Goal: Task Accomplishment & Management: Complete application form

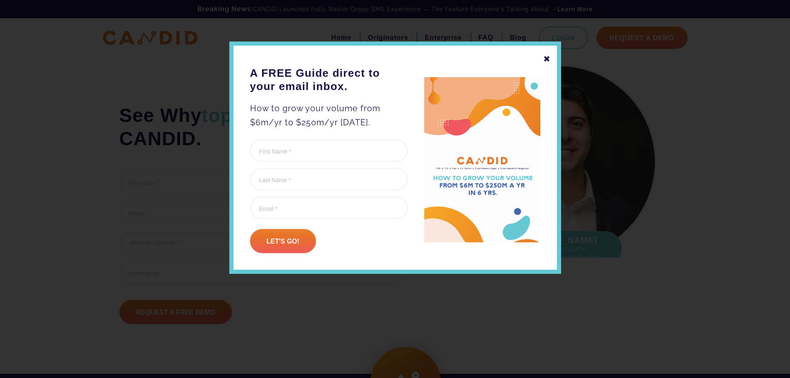
click at [547, 59] on div "✖" at bounding box center [546, 59] width 7 height 14
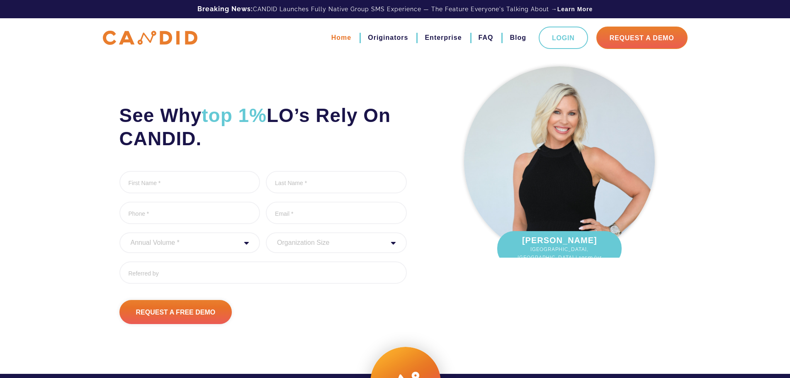
click at [336, 33] on link "Home" at bounding box center [341, 38] width 20 height 14
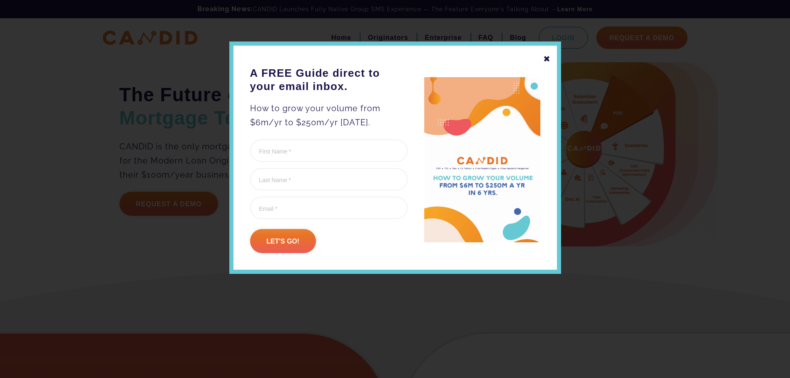
click at [547, 58] on div "✖" at bounding box center [546, 59] width 7 height 14
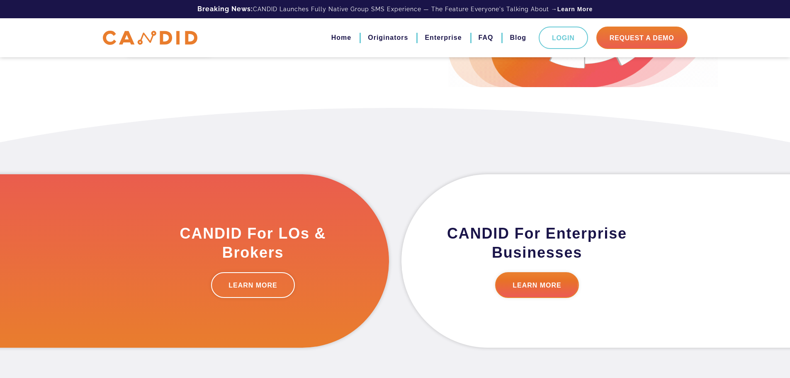
scroll to position [159, 0]
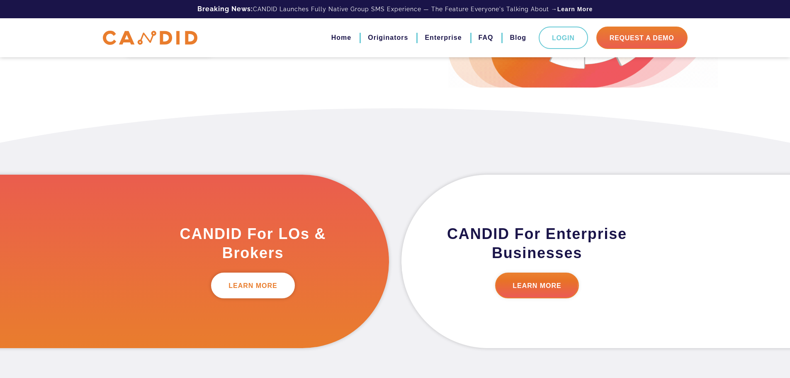
click at [261, 285] on link "LEARN MORE" at bounding box center [253, 285] width 84 height 26
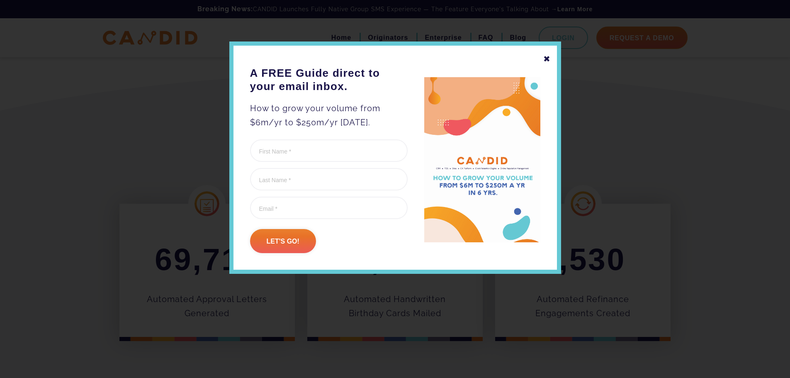
scroll to position [206, 0]
click at [546, 55] on div "✖" at bounding box center [546, 59] width 7 height 14
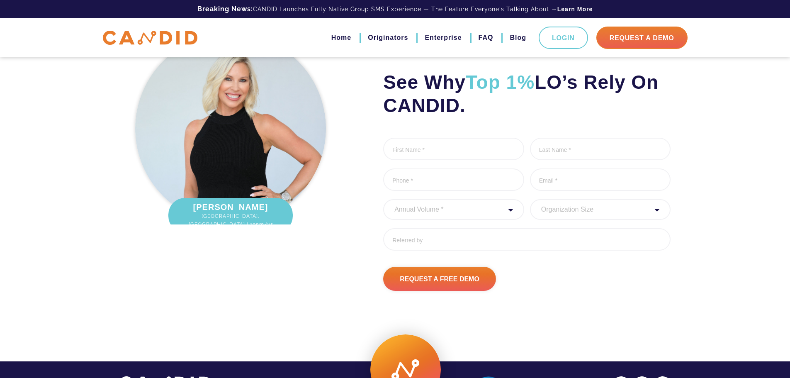
scroll to position [2751, 0]
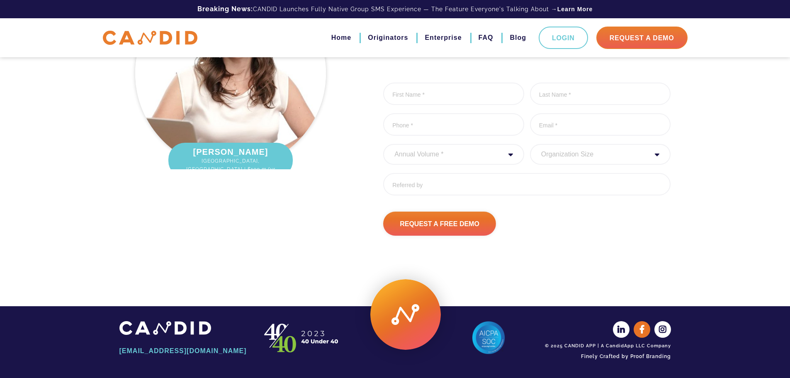
click at [643, 327] on icon at bounding box center [642, 329] width 17 height 17
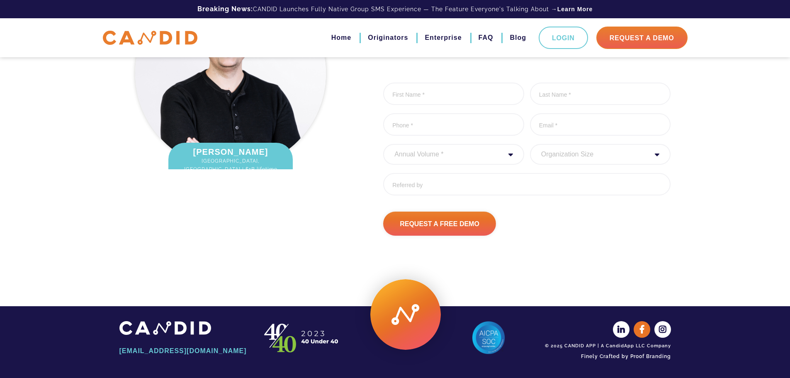
scroll to position [2765, 0]
click at [629, 41] on link "Request A Demo" at bounding box center [641, 38] width 91 height 22
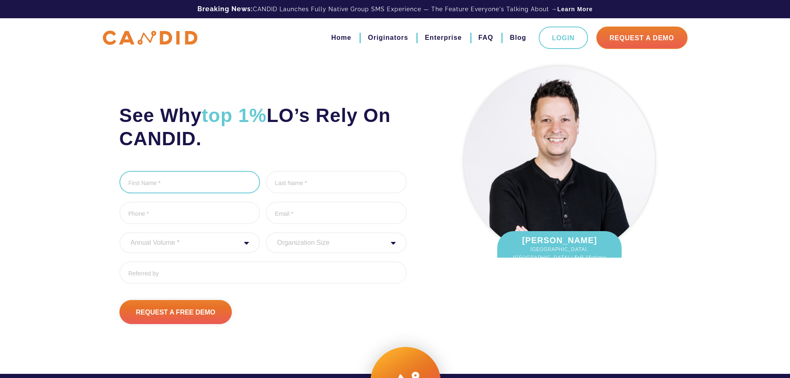
click at [203, 182] on input "First Name *" at bounding box center [189, 182] width 141 height 22
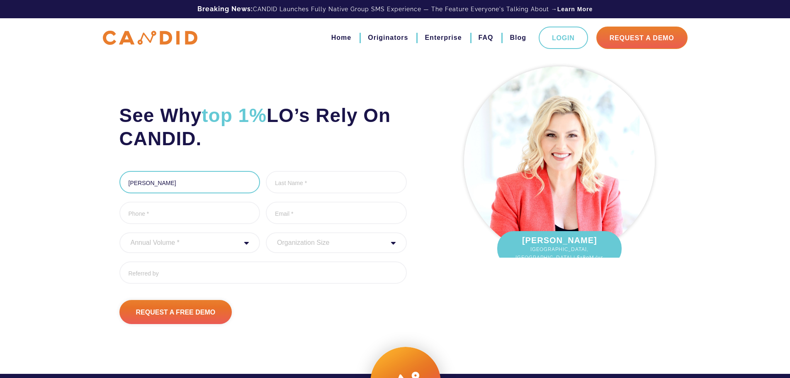
type input "Jesse"
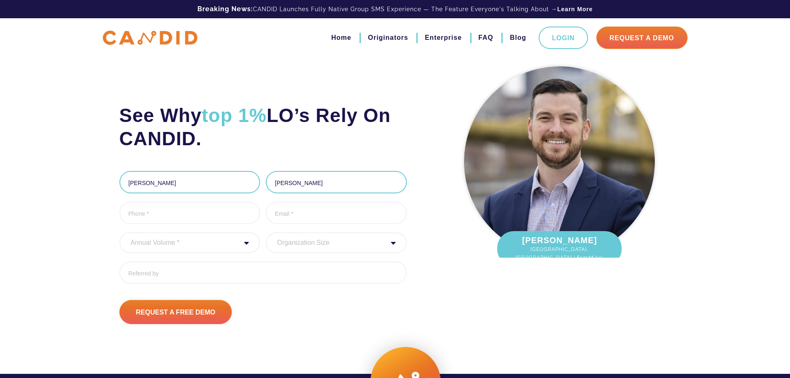
type input "Stroup"
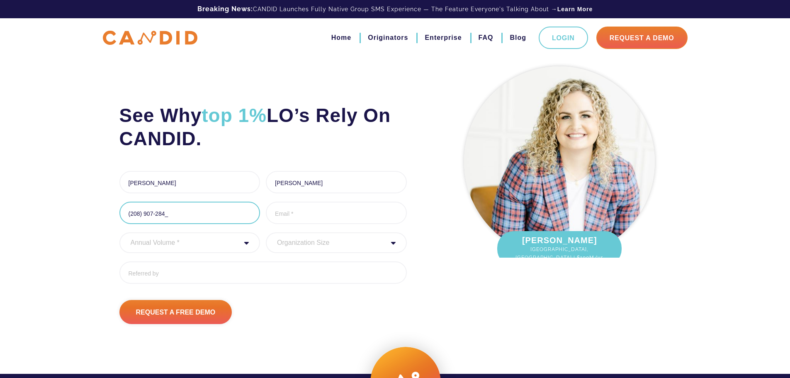
type input "(208) 907-2846"
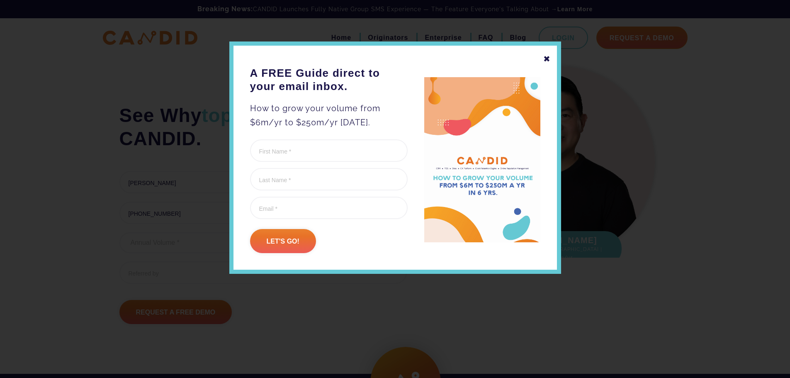
click at [545, 60] on div "✖" at bounding box center [546, 59] width 7 height 14
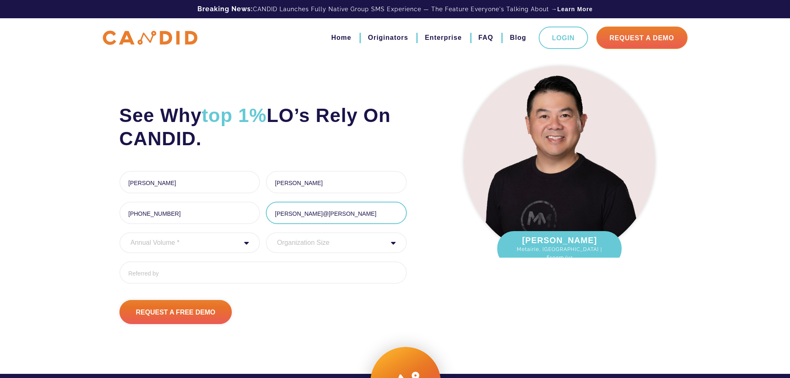
click at [334, 218] on input "jesse@homel" at bounding box center [336, 212] width 141 height 22
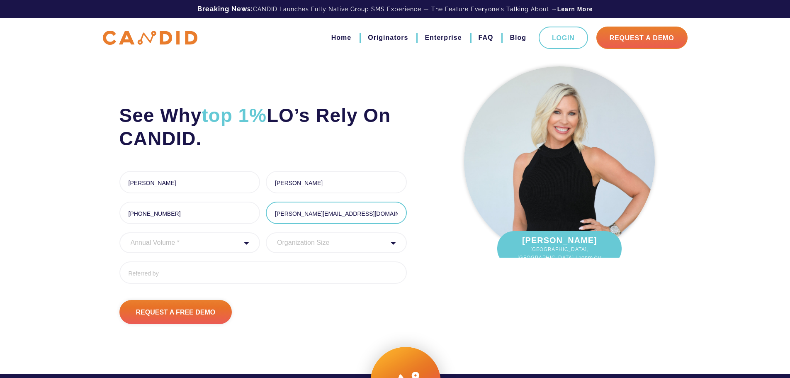
type input "jesse@homeloansofidaho.com"
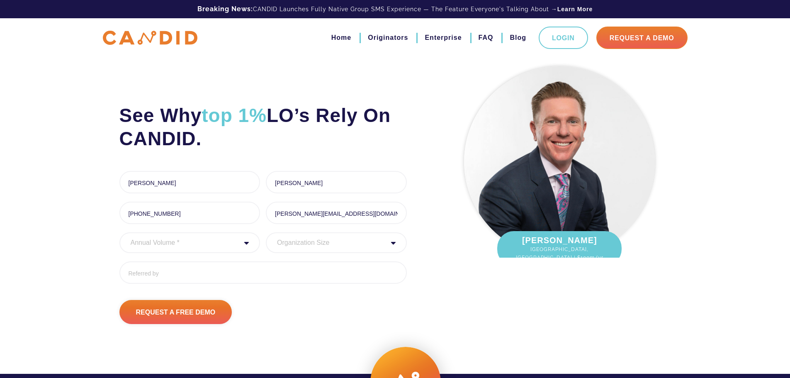
click at [230, 243] on select "Annual Volume * 0 to 25M 25M to 50M 50M to 75M 75M to 100M 100M to 150M 150M to…" at bounding box center [189, 242] width 141 height 21
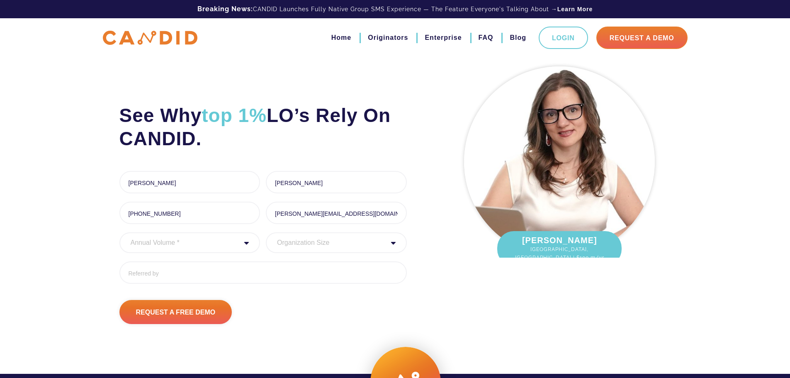
select select "20000000"
click at [119, 232] on select "Annual Volume * 0 to 25M 25M to 50M 50M to 75M 75M to 100M 100M to 150M 150M to…" at bounding box center [189, 242] width 141 height 21
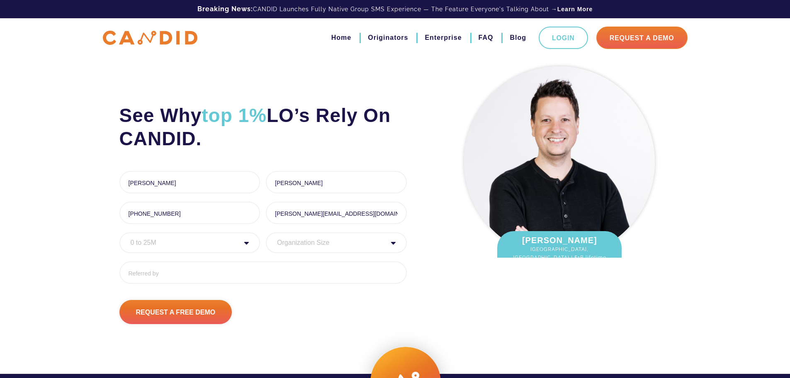
click at [309, 243] on select "Organization Size 1 - 10 11 - 50 51 - 100 101 - 200 201 - 300 300 - 500 501+" at bounding box center [336, 242] width 141 height 21
select select "1 - 10"
click at [266, 232] on select "Organization Size 1 - 10 11 - 50 51 - 100 101 - 200 201 - 300 300 - 500 501+" at bounding box center [336, 242] width 141 height 21
click at [220, 269] on input "Referred By" at bounding box center [262, 272] width 287 height 22
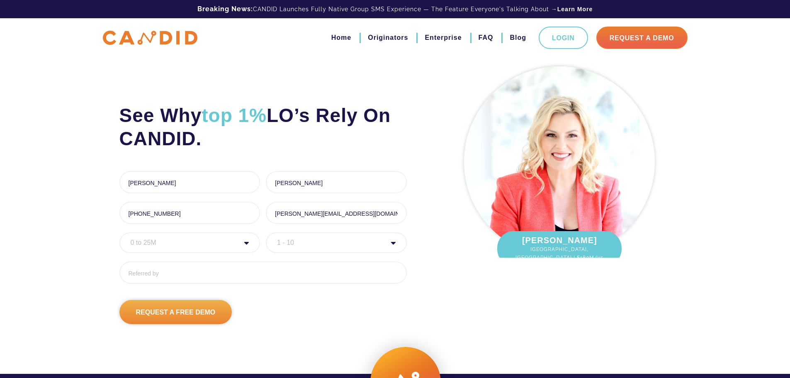
click at [172, 310] on input "Request A Free Demo" at bounding box center [175, 312] width 113 height 24
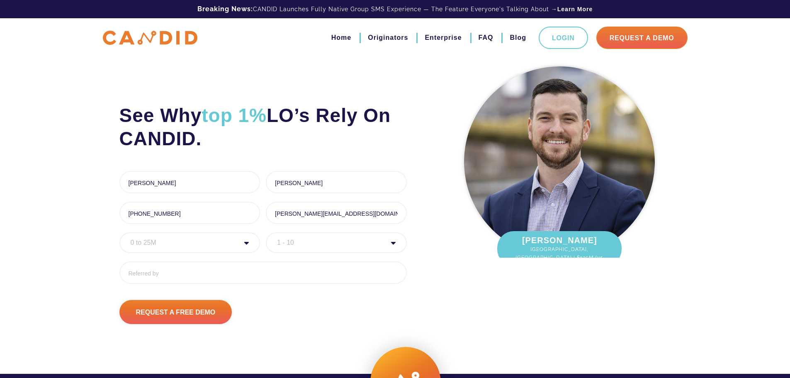
scroll to position [35, 0]
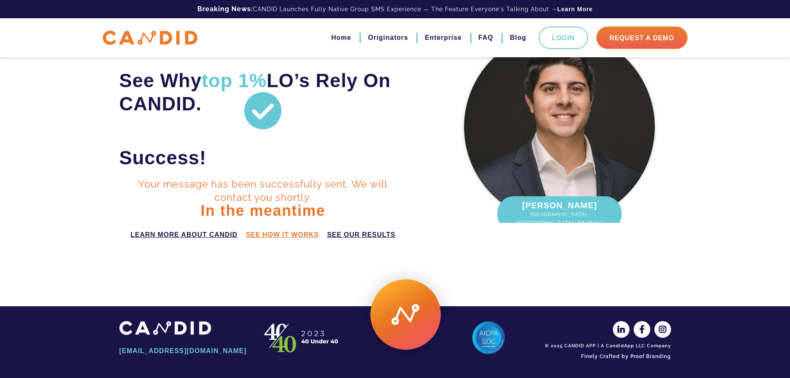
click at [292, 233] on link "see how it works" at bounding box center [282, 235] width 73 height 10
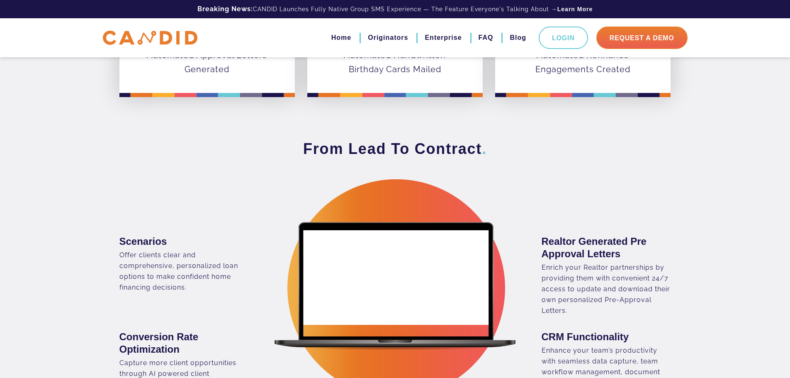
scroll to position [449, 0]
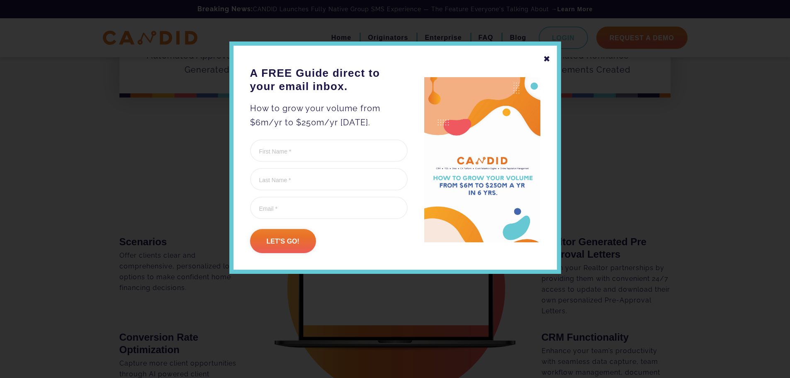
click at [543, 56] on div "✖ A FREE Guide direct to your email inbox. How to grow your volume from $6m/yr …" at bounding box center [395, 157] width 332 height 232
click at [547, 57] on div "✖" at bounding box center [546, 59] width 7 height 14
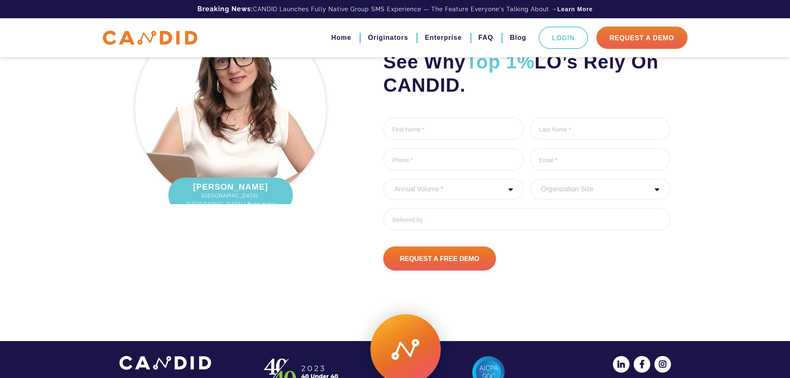
scroll to position [2686, 0]
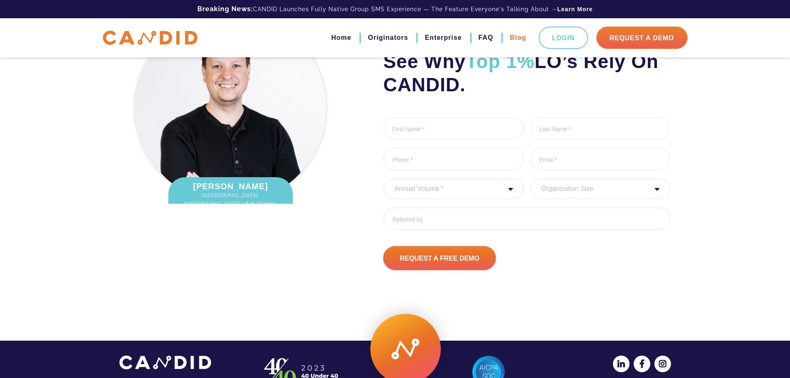
click at [521, 39] on link "Blog" at bounding box center [517, 38] width 17 height 14
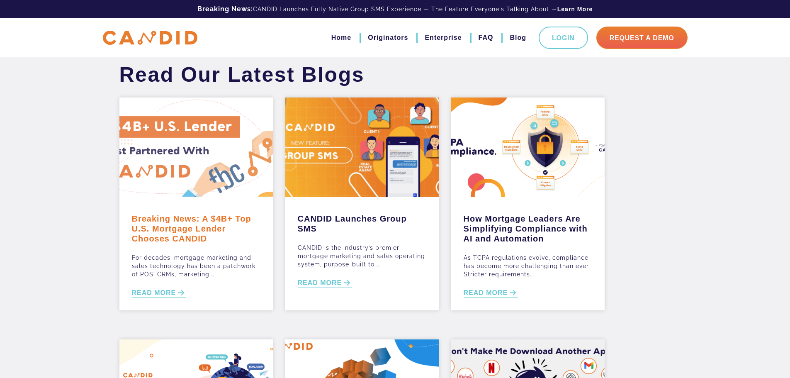
click at [171, 223] on link "Breaking News: A $4B+ Top U.S. Mortgage Lender Chooses CANDID" at bounding box center [196, 226] width 128 height 34
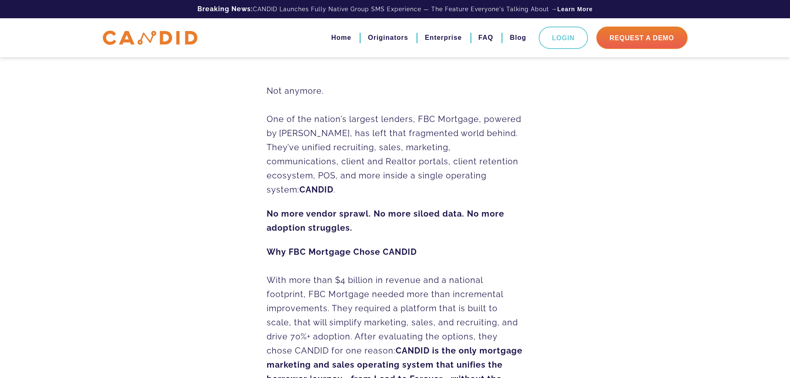
scroll to position [331, 0]
